Goal: Task Accomplishment & Management: Manage account settings

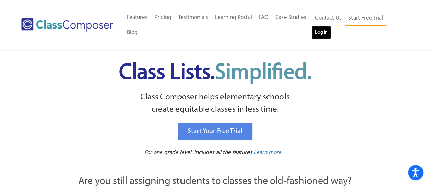
click at [317, 32] on link "Log In" at bounding box center [321, 33] width 19 height 14
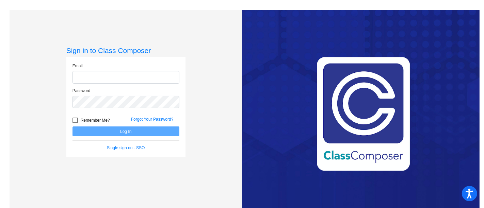
type input "shannon.morris@asd20.org"
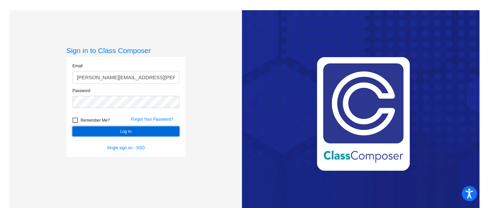
click at [114, 131] on button "Log In" at bounding box center [125, 132] width 107 height 10
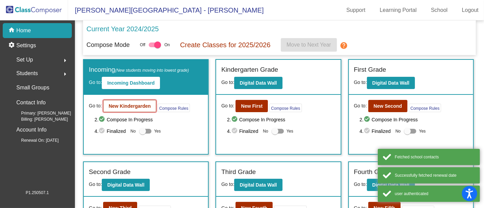
click at [144, 102] on button "New Kindergarden" at bounding box center [129, 106] width 53 height 12
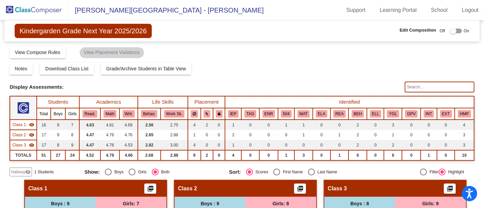
click at [454, 31] on div at bounding box center [455, 31] width 12 height 5
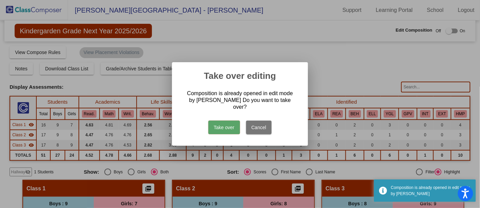
click at [220, 128] on button "Take over" at bounding box center [225, 128] width 32 height 14
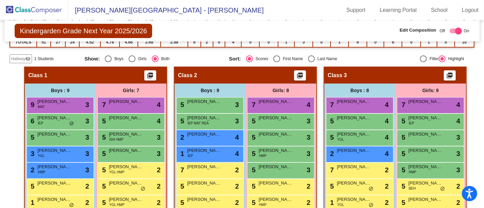
scroll to position [151, 0]
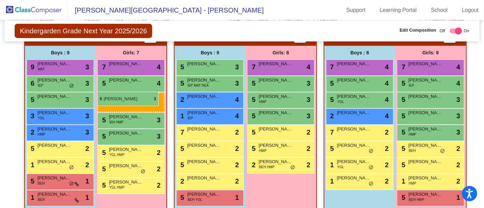
drag, startPoint x: 279, startPoint y: 98, endPoint x: 97, endPoint y: 92, distance: 181.8
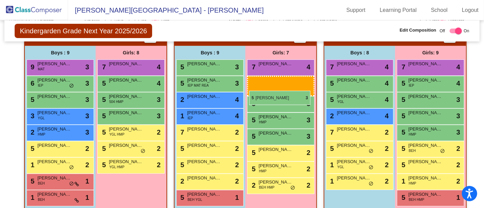
drag, startPoint x: 113, startPoint y: 113, endPoint x: 249, endPoint y: 91, distance: 137.5
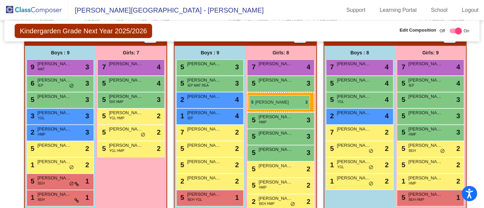
drag, startPoint x: 106, startPoint y: 114, endPoint x: 249, endPoint y: 95, distance: 144.1
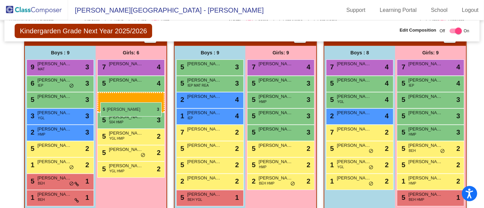
drag, startPoint x: 271, startPoint y: 114, endPoint x: 100, endPoint y: 101, distance: 171.3
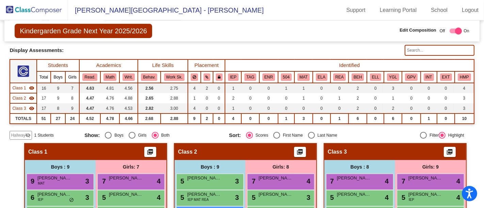
scroll to position [0, 0]
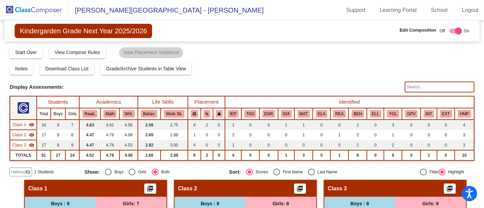
click at [18, 172] on span "Hallway" at bounding box center [18, 172] width 14 height 6
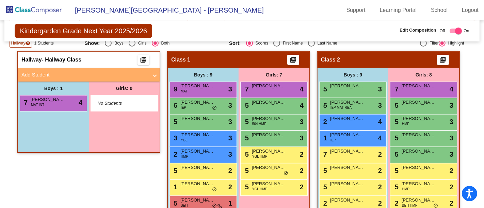
scroll to position [91, 0]
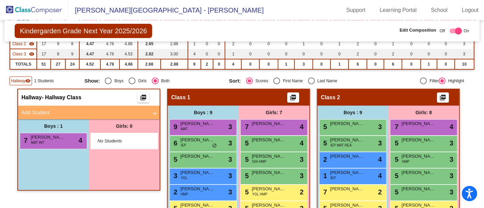
drag, startPoint x: 480, startPoint y: 87, endPoint x: 483, endPoint y: 102, distance: 16.1
click at [483, 102] on mat-sidenav-content "Kindergarden Grade Next Year 2025/2026 Edit Composition Off On Incoming Digital…" at bounding box center [242, 114] width 484 height 188
click at [20, 79] on span "Hallway" at bounding box center [18, 81] width 14 height 6
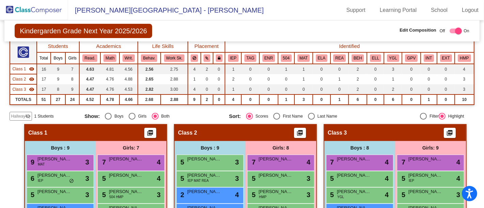
scroll to position [45, 0]
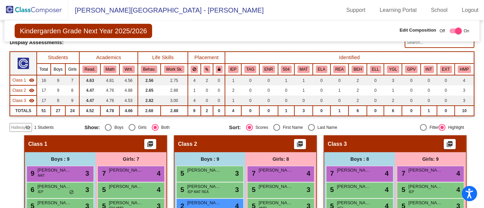
click at [25, 125] on mat-icon "visibility_off" at bounding box center [27, 127] width 5 height 5
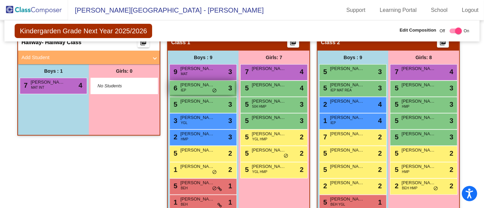
scroll to position [158, 0]
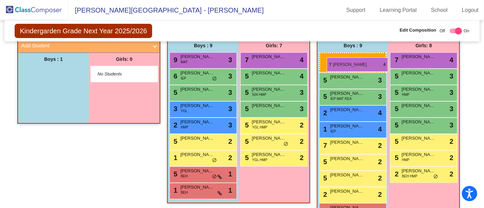
drag, startPoint x: 47, startPoint y: 72, endPoint x: 327, endPoint y: 58, distance: 280.4
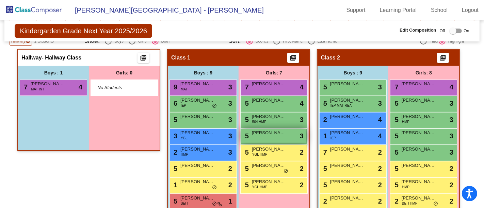
scroll to position [119, 0]
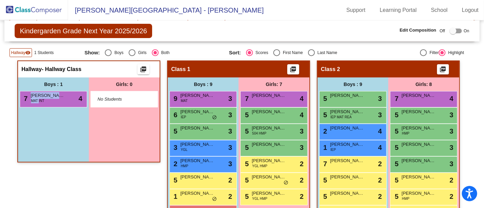
drag, startPoint x: 36, startPoint y: 99, endPoint x: 54, endPoint y: 105, distance: 19.4
click at [39, 113] on div "Boys : 1 7 Leif Clapp MAT INT lock do_not_disturb_alt 4" at bounding box center [53, 120] width 71 height 84
click at [56, 99] on div "7 Leif Clapp MAT INT lock do_not_disturb_alt 4" at bounding box center [52, 99] width 65 height 14
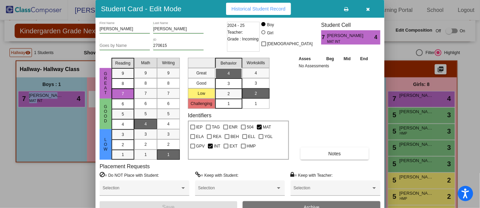
click at [367, 9] on icon "button" at bounding box center [369, 9] width 4 height 5
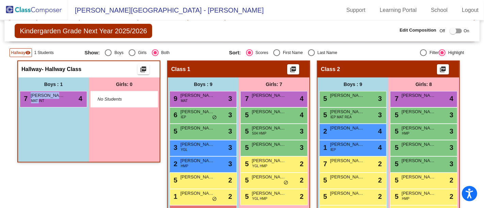
click at [56, 121] on div "Boys : 1 7 Leif Clapp MAT INT lock do_not_disturb_alt 4" at bounding box center [53, 120] width 71 height 84
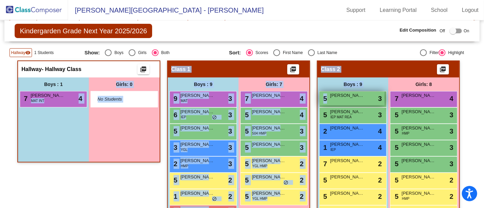
drag, startPoint x: 61, startPoint y: 95, endPoint x: 347, endPoint y: 99, distance: 285.5
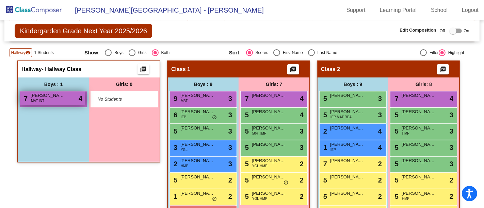
click at [46, 97] on div "7 Leif Clapp MAT INT lock do_not_disturb_alt 4" at bounding box center [52, 99] width 65 height 14
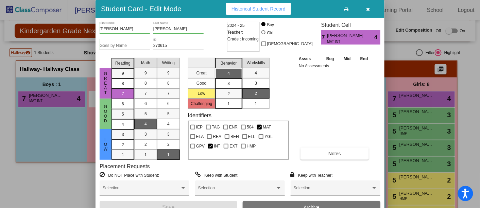
click at [369, 8] on icon "button" at bounding box center [369, 9] width 4 height 5
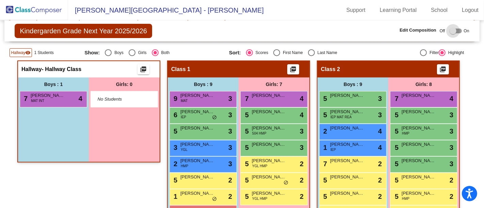
click at [455, 30] on div at bounding box center [455, 31] width 12 height 5
checkbox input "true"
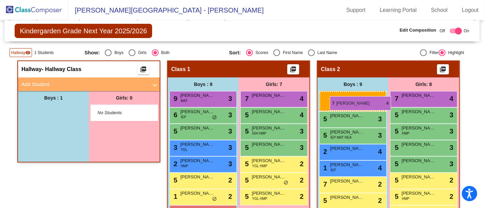
drag, startPoint x: 49, startPoint y: 110, endPoint x: 329, endPoint y: 96, distance: 280.4
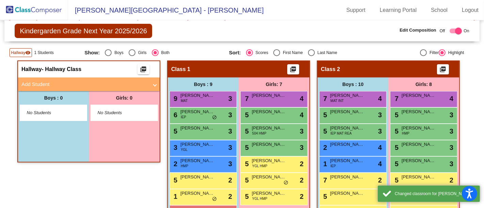
click at [20, 50] on span "Hallway" at bounding box center [18, 53] width 14 height 6
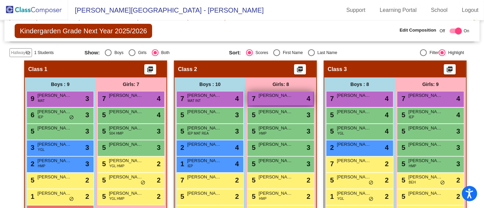
click at [267, 92] on span "Eleanor Copass" at bounding box center [276, 95] width 34 height 7
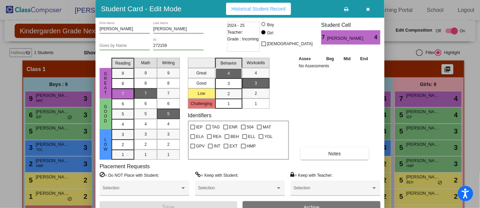
click at [236, 32] on span "Teacher:" at bounding box center [236, 32] width 16 height 7
click at [372, 10] on button "button" at bounding box center [369, 9] width 22 height 12
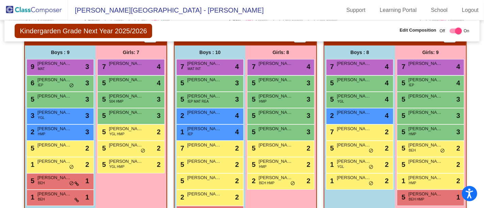
scroll to position [152, 0]
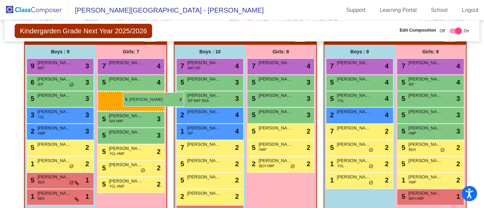
drag, startPoint x: 274, startPoint y: 96, endPoint x: 123, endPoint y: 93, distance: 150.8
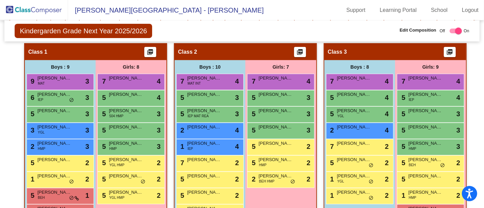
scroll to position [140, 0]
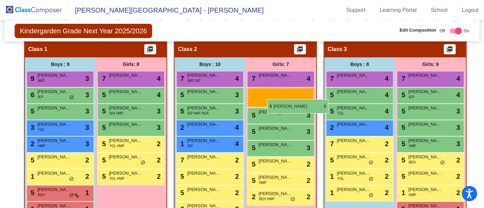
drag, startPoint x: 120, startPoint y: 142, endPoint x: 267, endPoint y: 99, distance: 152.9
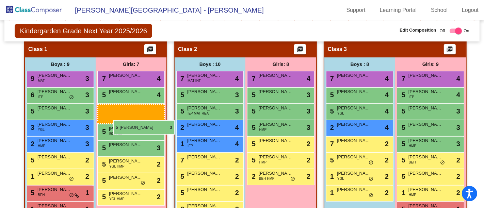
drag, startPoint x: 269, startPoint y: 105, endPoint x: 113, endPoint y: 120, distance: 156.9
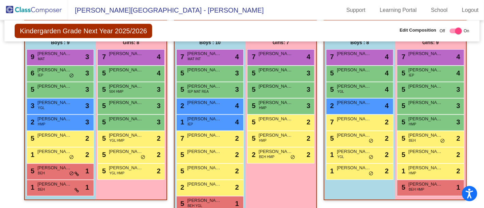
scroll to position [162, 0]
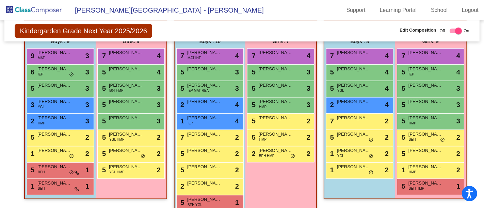
click at [24, 12] on img at bounding box center [34, 10] width 68 height 20
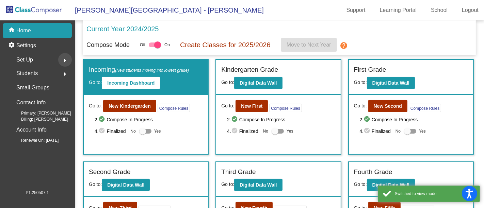
click at [66, 60] on mat-icon "arrow_right" at bounding box center [65, 60] width 8 height 8
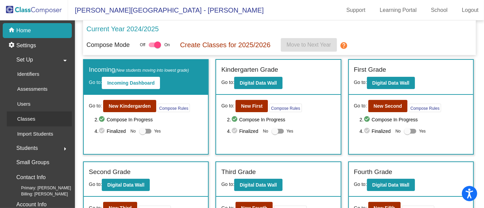
click at [40, 115] on div "Classes" at bounding box center [24, 119] width 34 height 15
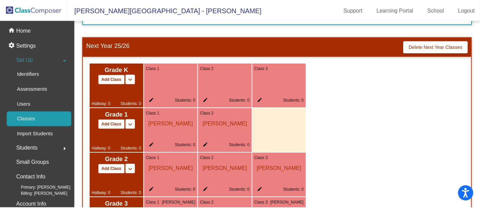
scroll to position [108, 0]
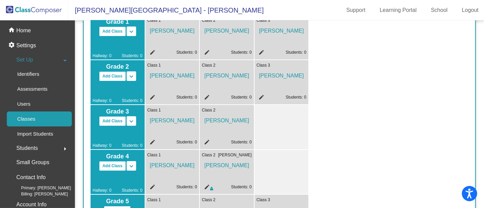
click at [153, 96] on mat-icon "edit" at bounding box center [151, 98] width 8 height 8
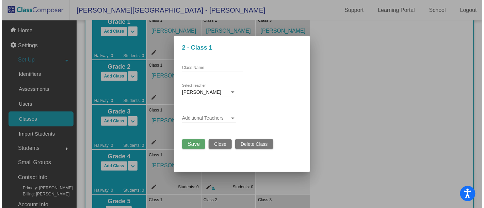
scroll to position [114, 0]
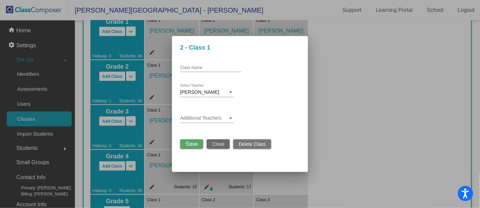
click at [211, 143] on button "Close" at bounding box center [218, 145] width 23 height 10
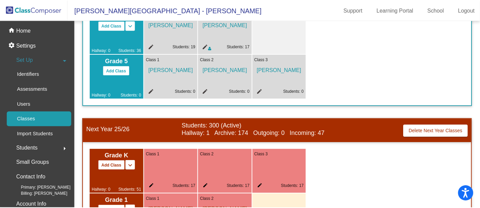
scroll to position [279, 0]
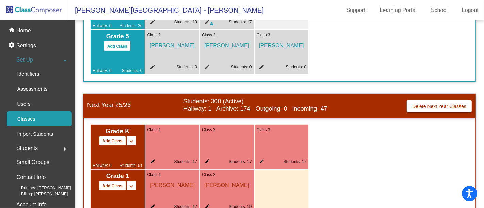
click at [151, 161] on mat-icon "edit" at bounding box center [151, 163] width 8 height 8
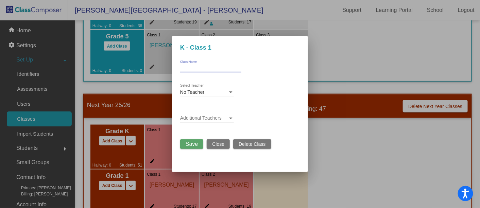
click at [207, 66] on input "Class Name" at bounding box center [210, 68] width 61 height 5
type input "Rios"
click at [192, 143] on span "Save" at bounding box center [192, 144] width 12 height 6
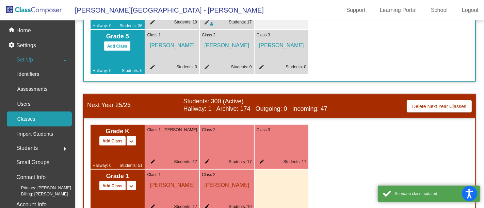
click at [208, 161] on mat-icon "edit" at bounding box center [206, 163] width 8 height 8
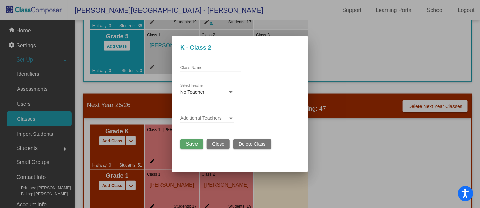
click at [200, 66] on input "Class Name" at bounding box center [210, 68] width 61 height 5
type input "B"
click at [220, 146] on span "Close" at bounding box center [218, 144] width 12 height 5
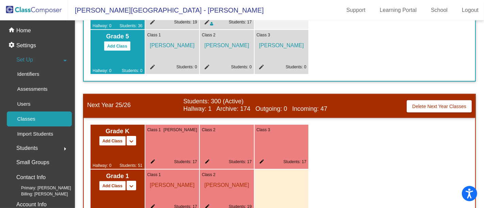
click at [155, 162] on mat-icon "edit" at bounding box center [151, 163] width 8 height 8
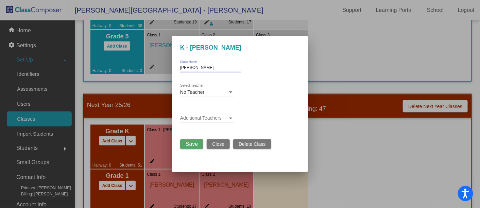
drag, startPoint x: 196, startPoint y: 70, endPoint x: 160, endPoint y: 68, distance: 36.4
click at [160, 68] on div "K - Rios Rios Class Name No Teacher Select Teacher Additional Teachers Save Clo…" at bounding box center [240, 104] width 480 height 208
click at [211, 93] on div "No Teacher" at bounding box center [204, 92] width 48 height 5
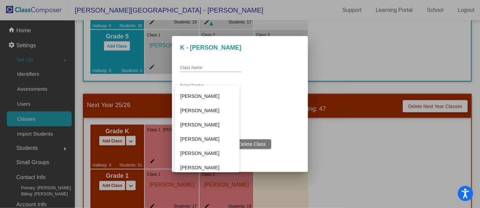
scroll to position [90, 0]
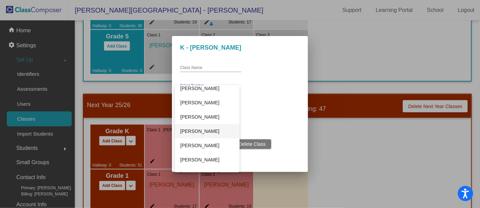
click at [194, 131] on span "Lindsay Rios" at bounding box center [207, 131] width 54 height 14
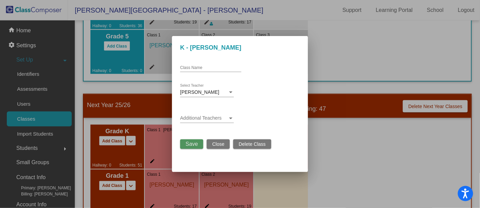
click at [190, 145] on span "Save" at bounding box center [192, 144] width 12 height 6
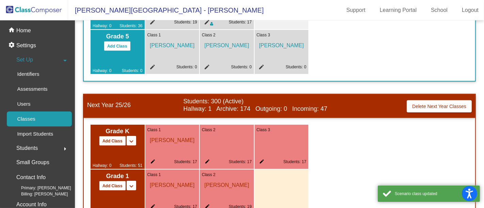
click at [207, 160] on mat-icon "edit" at bounding box center [206, 163] width 8 height 8
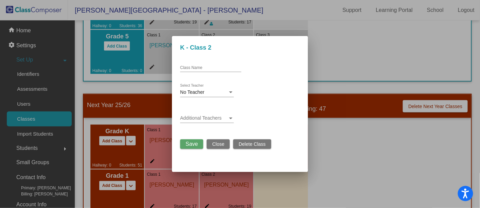
click at [200, 93] on span "No Teacher" at bounding box center [192, 91] width 24 height 5
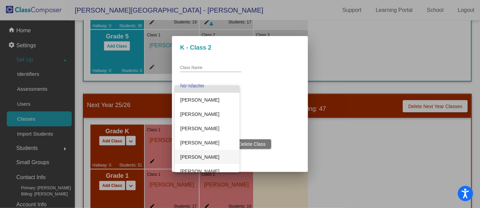
scroll to position [6, 0]
click at [204, 127] on span "Beth Gonzalez" at bounding box center [207, 129] width 54 height 14
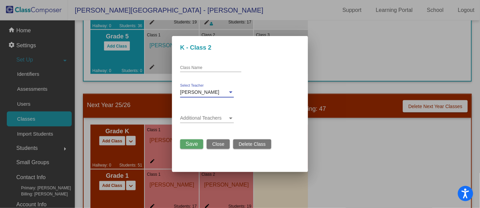
click at [190, 144] on span "Save" at bounding box center [192, 144] width 12 height 6
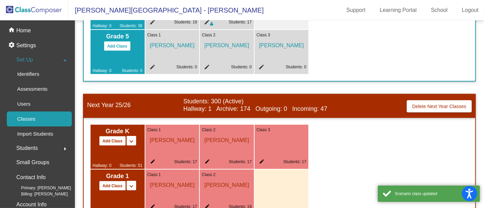
click at [261, 159] on mat-icon "edit" at bounding box center [261, 163] width 8 height 8
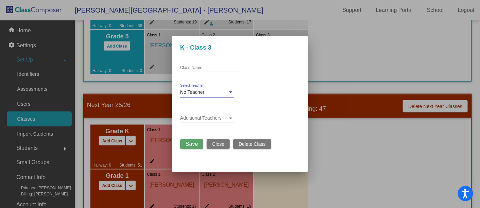
click at [207, 90] on div "No Teacher" at bounding box center [204, 92] width 48 height 5
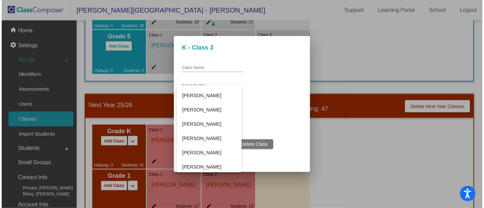
scroll to position [141, 0]
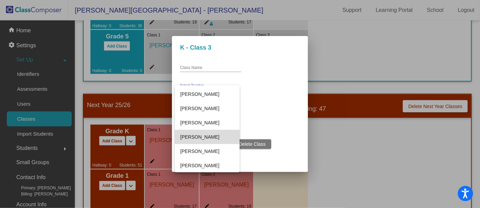
click at [199, 137] on span "Sara Johnson" at bounding box center [207, 137] width 54 height 14
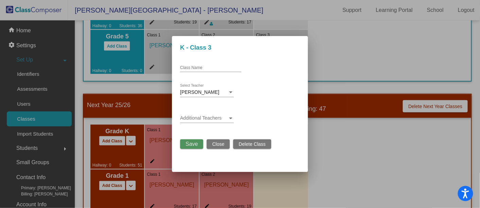
click at [193, 141] on span "Save" at bounding box center [192, 144] width 12 height 6
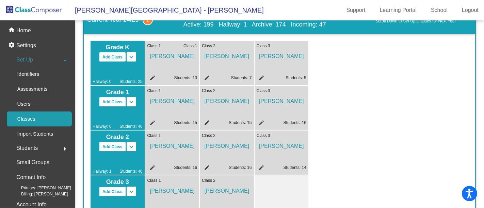
scroll to position [0, 0]
